Goal: Task Accomplishment & Management: Manage account settings

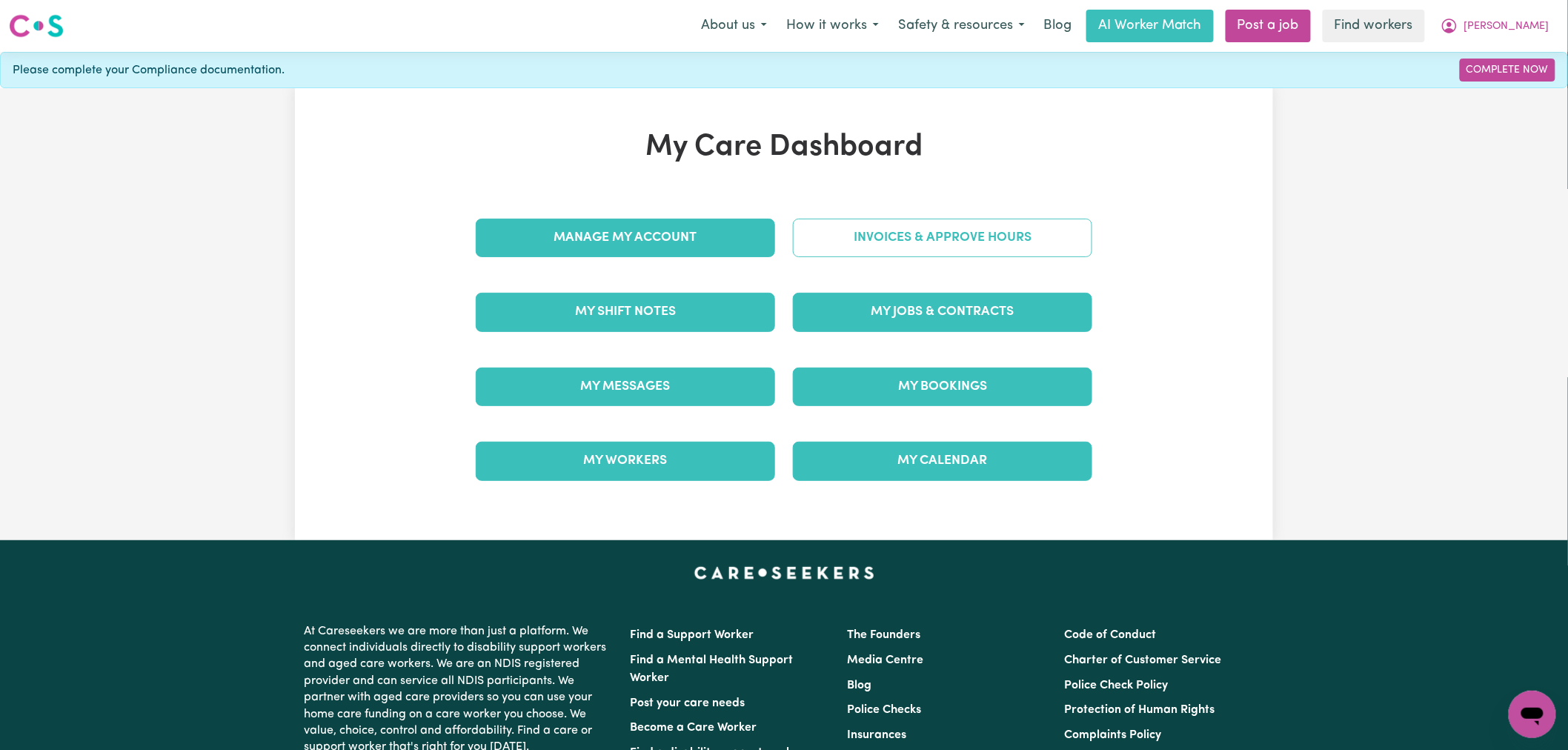
click at [906, 239] on link "Invoices & Approve Hours" at bounding box center [942, 238] width 299 height 39
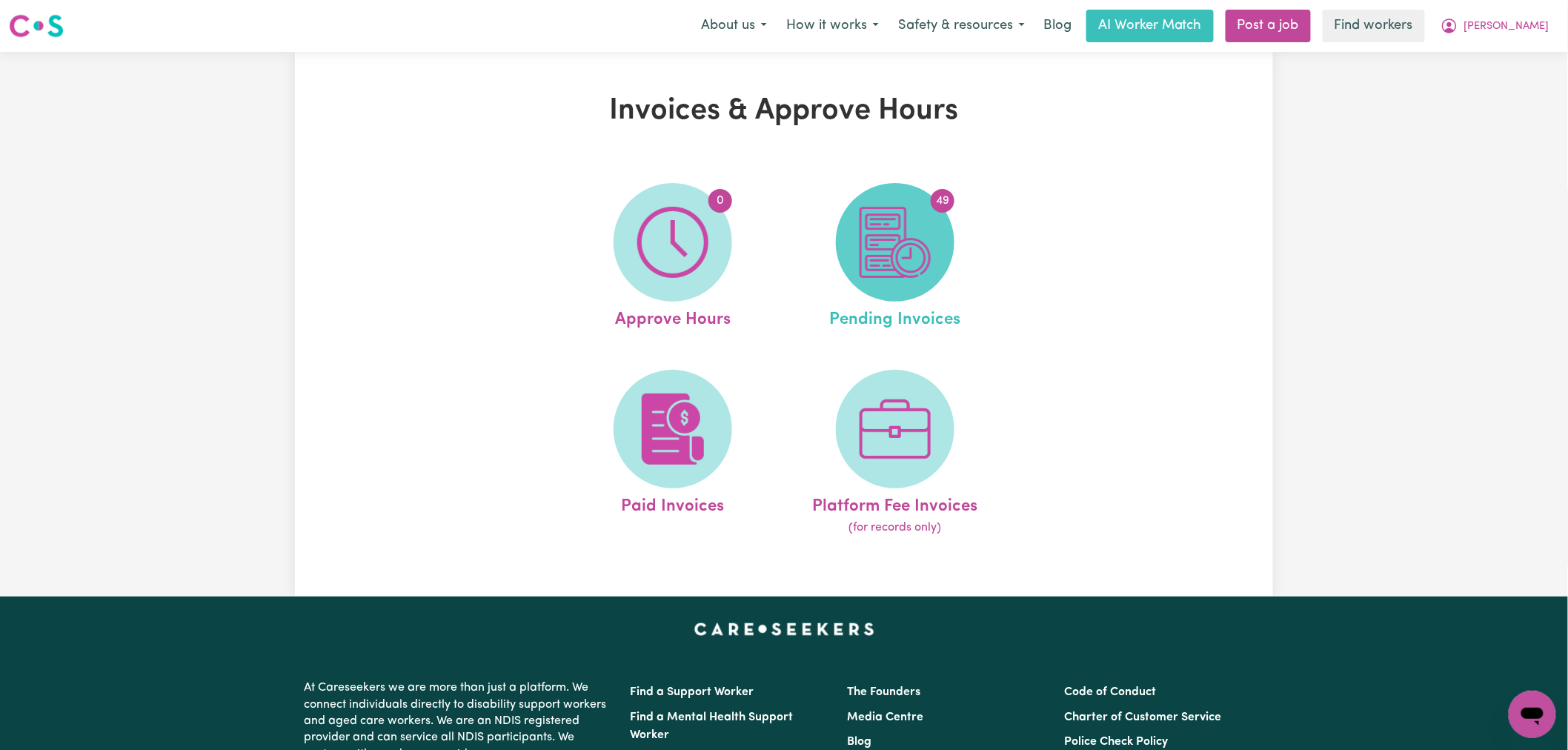
click at [938, 239] on span "49" at bounding box center [895, 242] width 119 height 119
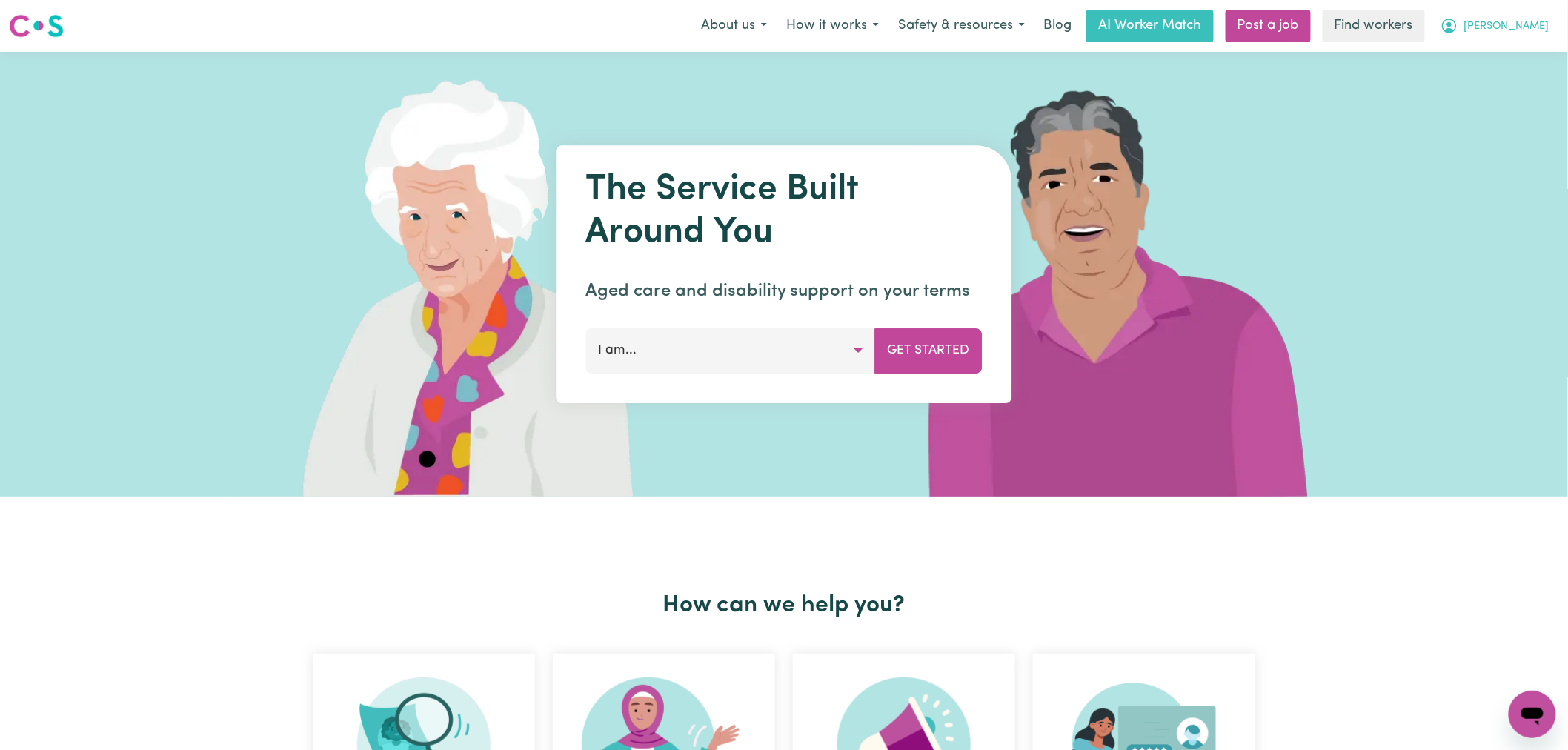
click at [1538, 33] on span "[PERSON_NAME]" at bounding box center [1506, 26] width 85 height 16
click at [1507, 91] on link "Logout" at bounding box center [1500, 85] width 117 height 28
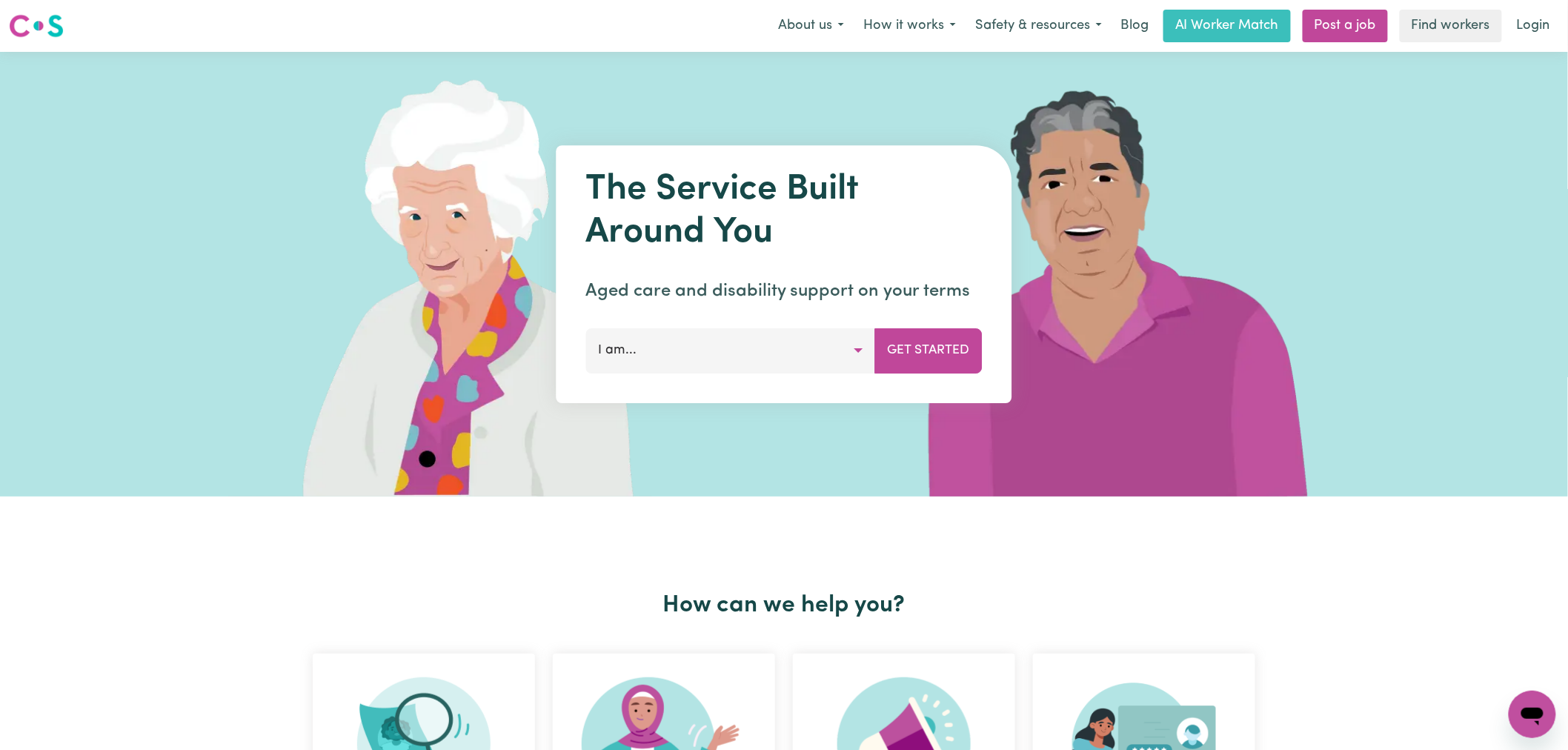
click at [1554, 24] on link "Login" at bounding box center [1533, 26] width 51 height 33
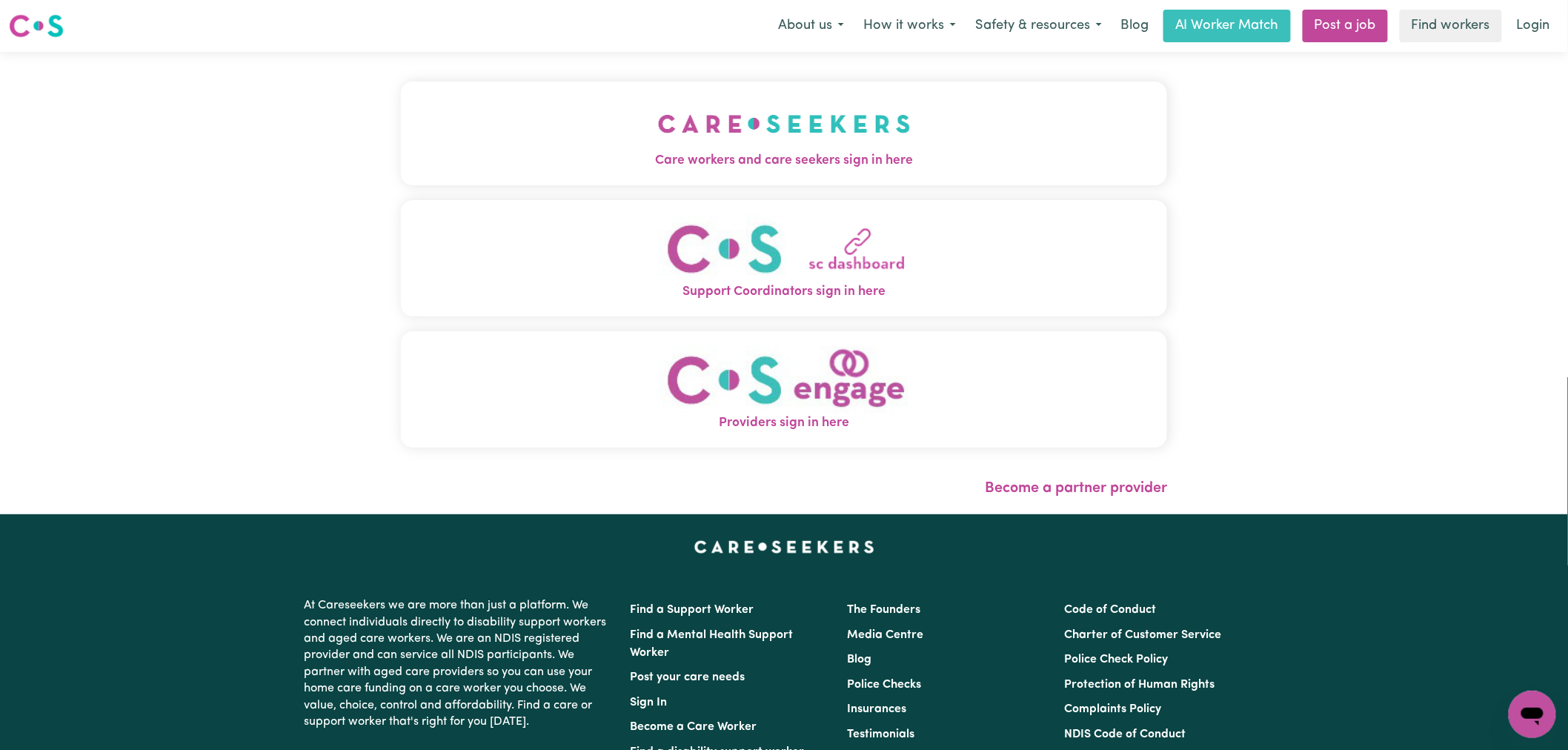
click at [677, 182] on button "Care workers and care seekers sign in here" at bounding box center [784, 133] width 766 height 103
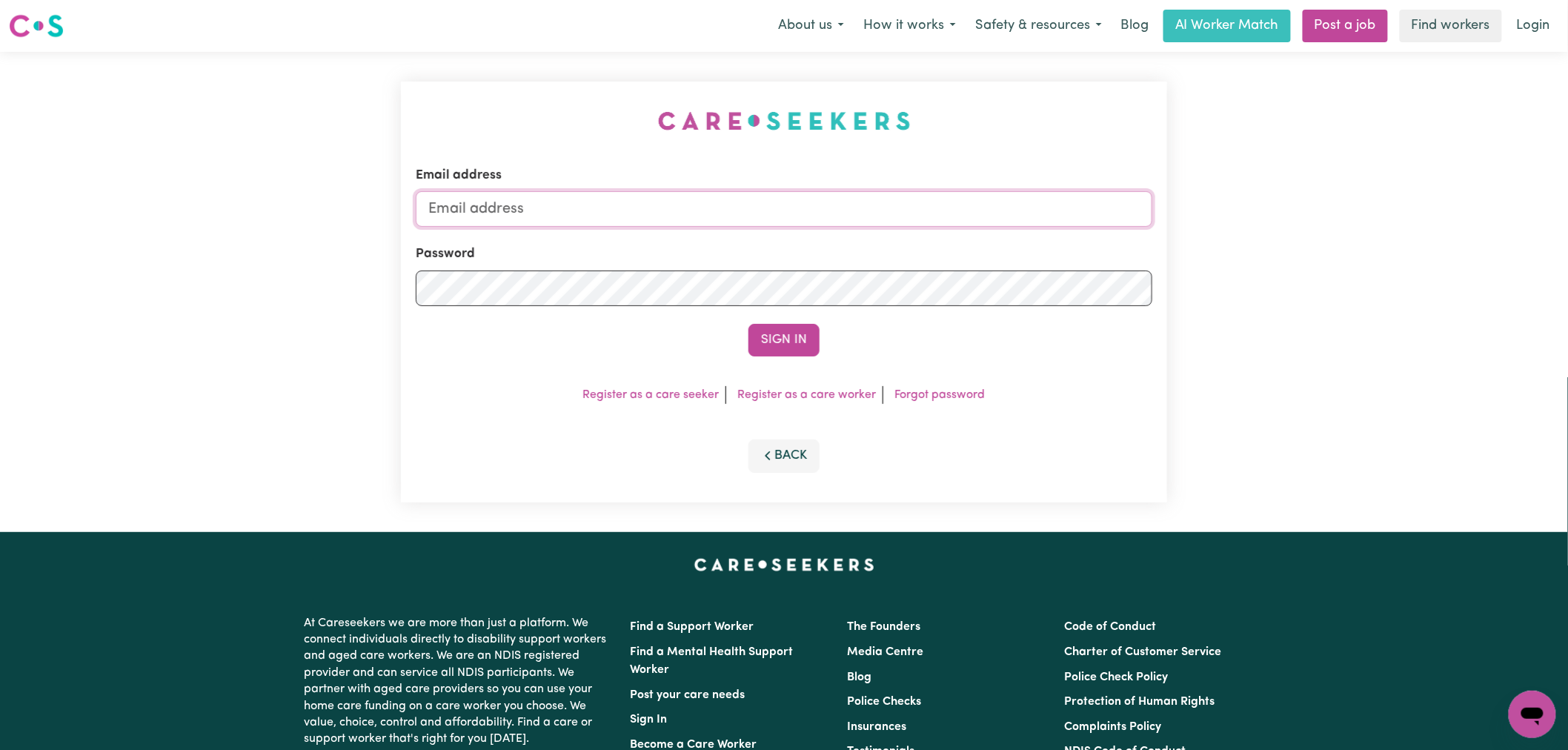
type input "[PERSON_NAME][EMAIL_ADDRESS][DOMAIN_NAME]"
click at [745, 329] on div "Sign In" at bounding box center [784, 340] width 736 height 33
click at [753, 329] on button "Sign In" at bounding box center [784, 340] width 71 height 33
